Goal: Task Accomplishment & Management: Use online tool/utility

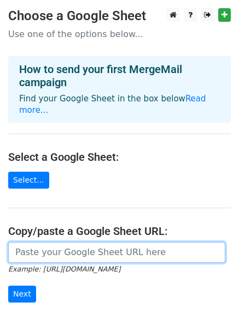
click at [69, 243] on input "url" at bounding box center [116, 252] width 217 height 21
paste input "https://docs.google.com/spreadsheets/d/1EV3MYPH3KtNlZWWYJ9XZX8Arze3Uj-37fkWjLm3…"
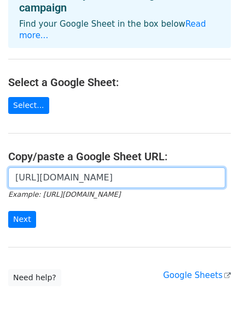
scroll to position [75, 0]
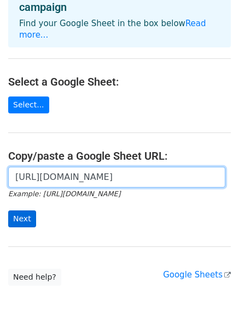
type input "https://docs.google.com/spreadsheets/d/1EV3MYPH3KtNlZWWYJ9XZX8Arze3Uj-37fkWjLm3…"
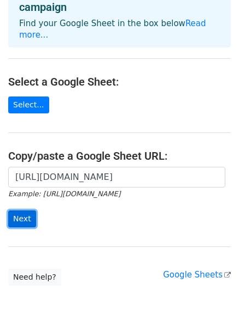
scroll to position [0, 0]
click at [27, 211] on input "Next" at bounding box center [22, 219] width 28 height 17
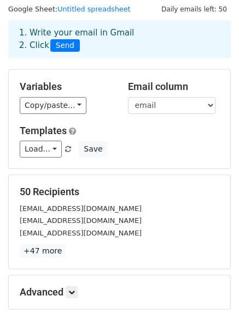
scroll to position [33, 0]
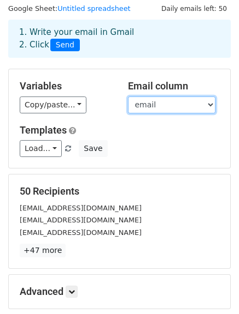
click at [182, 104] on select "email" at bounding box center [171, 105] width 87 height 17
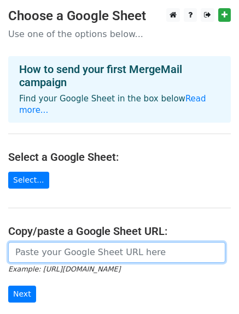
click at [78, 242] on input "url" at bounding box center [116, 252] width 217 height 21
paste input "https://docs.google.com/spreadsheets/d/1EV3MYPH3KtNlZWWYJ9XZX8Arze3Uj-37fkWjLm3…"
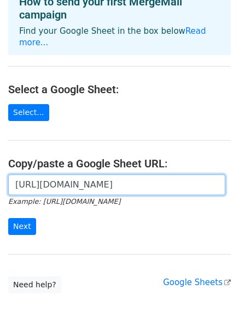
scroll to position [68, 0]
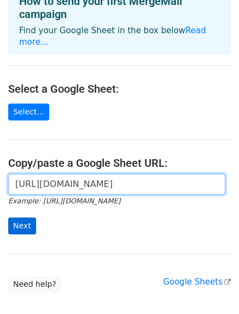
type input "https://docs.google.com/spreadsheets/d/1EV3MYPH3KtNlZWWYJ9XZX8Arze3Uj-37fkWjLm3…"
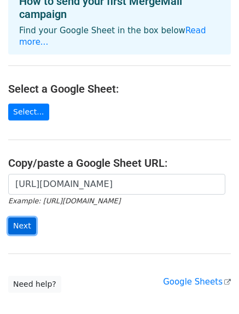
scroll to position [0, 0]
click at [17, 221] on input "Next" at bounding box center [22, 226] width 28 height 17
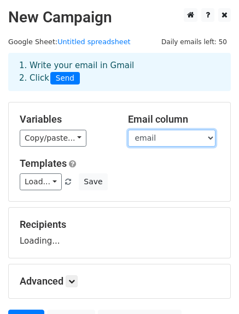
click at [180, 135] on select "email Testing" at bounding box center [171, 138] width 87 height 17
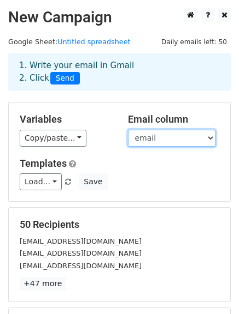
click at [163, 138] on select "email Testing" at bounding box center [171, 138] width 87 height 17
select select "Testing"
click at [128, 130] on select "email Testing" at bounding box center [171, 138] width 87 height 17
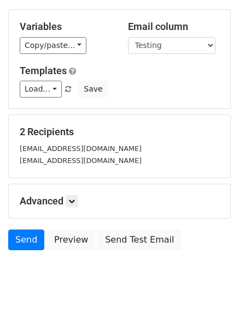
scroll to position [92, 0]
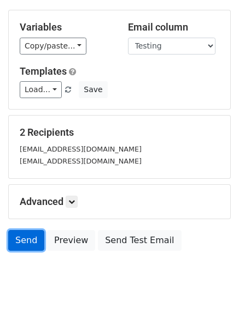
click at [23, 247] on link "Send" at bounding box center [26, 240] width 36 height 21
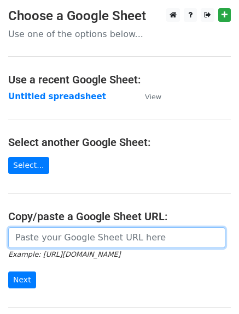
click at [65, 241] on input "url" at bounding box center [116, 238] width 217 height 21
paste input "[URL][DOMAIN_NAME]"
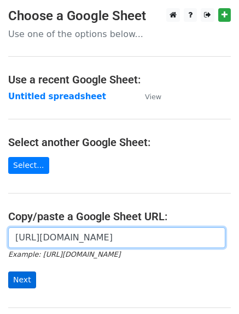
type input "[URL][DOMAIN_NAME]"
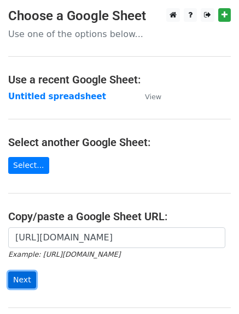
scroll to position [0, 0]
click at [33, 275] on input "Next" at bounding box center [22, 280] width 28 height 17
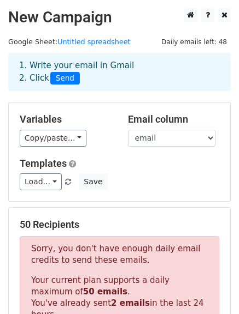
click at [174, 136] on select "email Testing" at bounding box center [171, 138] width 87 height 17
select select "Testing"
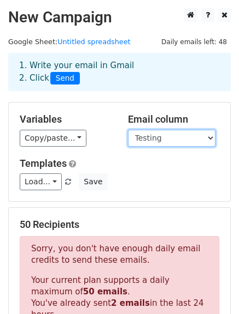
click at [128, 130] on select "email Testing" at bounding box center [171, 138] width 87 height 17
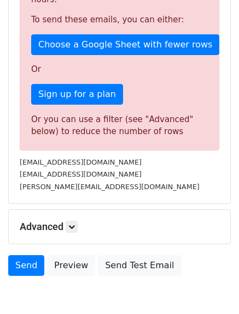
scroll to position [317, 0]
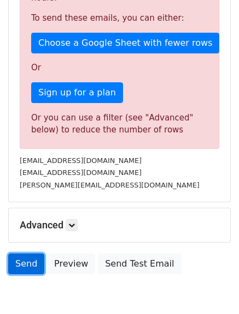
click at [32, 254] on link "Send" at bounding box center [26, 264] width 36 height 21
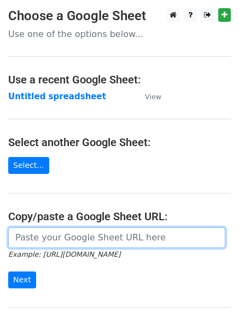
click at [30, 239] on input "url" at bounding box center [116, 238] width 217 height 21
type input "[URL][DOMAIN_NAME]"
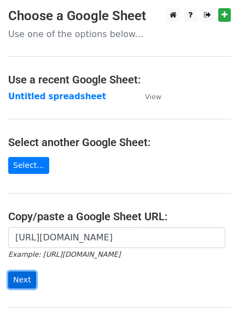
click at [27, 275] on input "Next" at bounding box center [22, 280] width 28 height 17
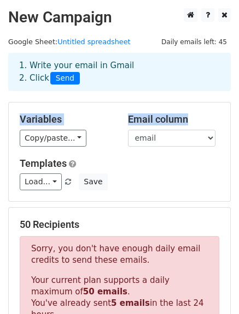
drag, startPoint x: 224, startPoint y: 101, endPoint x: 236, endPoint y: 141, distance: 42.0
click at [236, 141] on main "New Campaign Daily emails left: 45 Google Sheet: Untitled spreadsheet 1. Write …" at bounding box center [119, 312] width 239 height 608
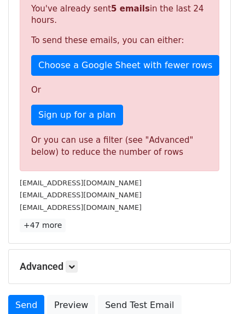
scroll to position [296, 0]
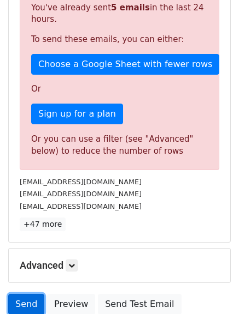
click at [29, 294] on link "Send" at bounding box center [26, 304] width 36 height 21
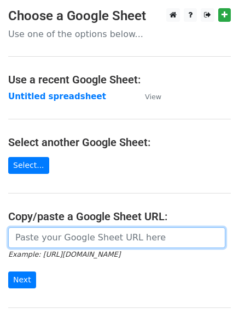
click at [54, 240] on input "url" at bounding box center [116, 238] width 217 height 21
paste input "[URL][DOMAIN_NAME]"
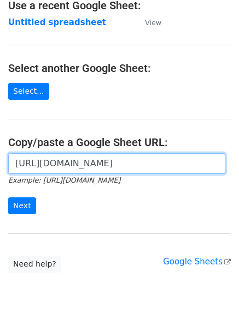
scroll to position [78, 0]
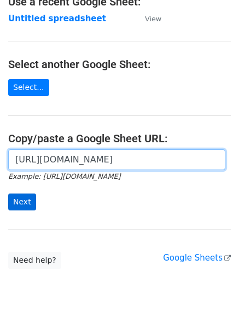
type input "[URL][DOMAIN_NAME]"
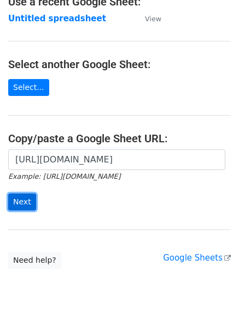
scroll to position [0, 0]
click at [22, 200] on input "Next" at bounding box center [22, 202] width 28 height 17
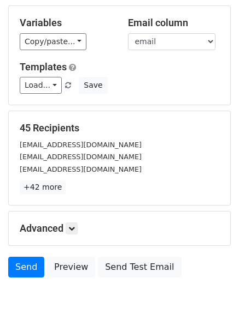
scroll to position [95, 0]
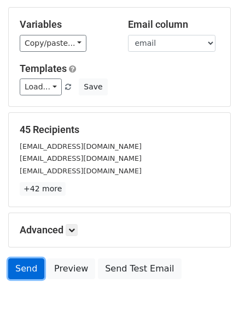
click at [24, 268] on link "Send" at bounding box center [26, 269] width 36 height 21
